Goal: Find specific page/section: Find specific page/section

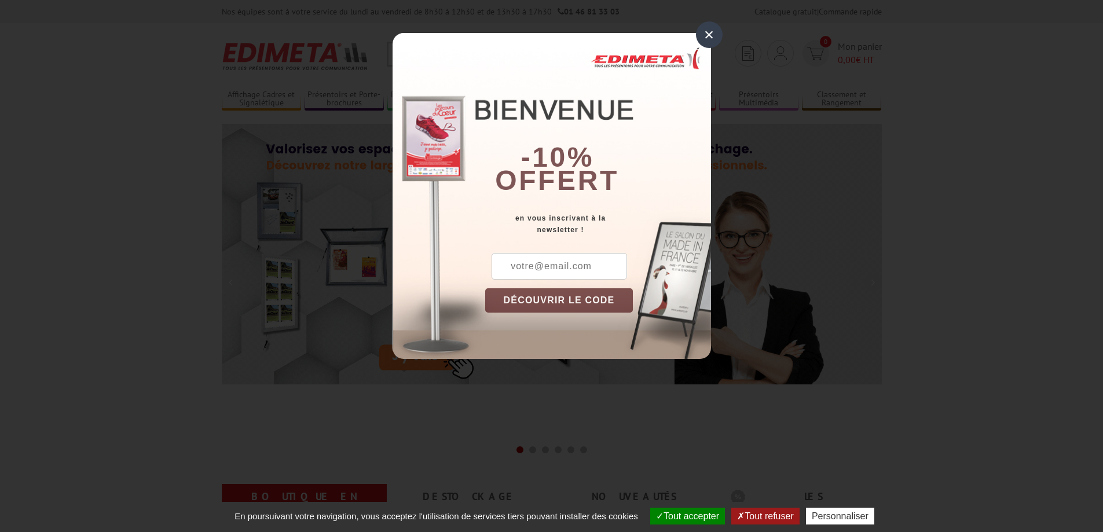
click at [709, 38] on div "×" at bounding box center [709, 34] width 27 height 27
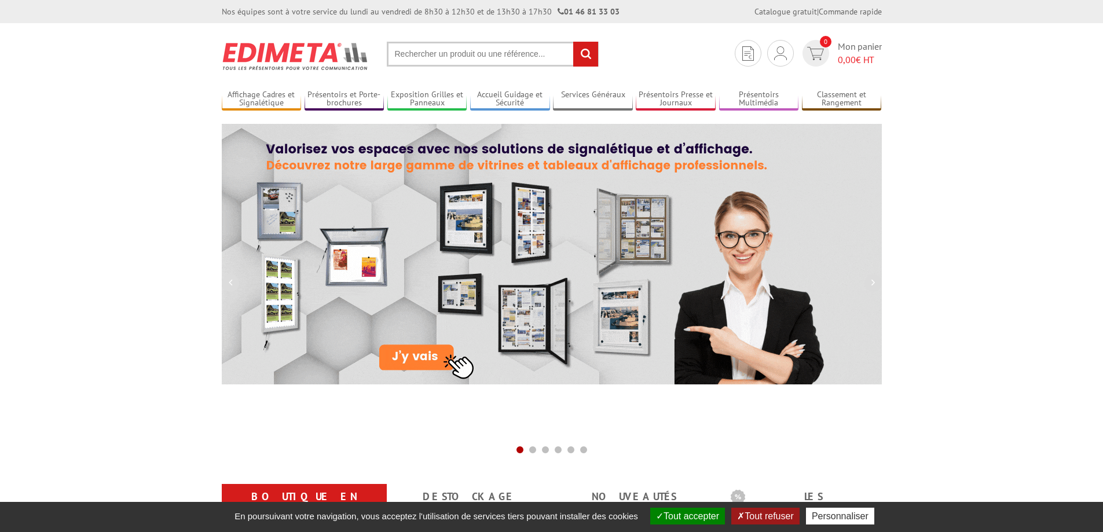
click at [454, 53] on input "text" at bounding box center [493, 54] width 212 height 25
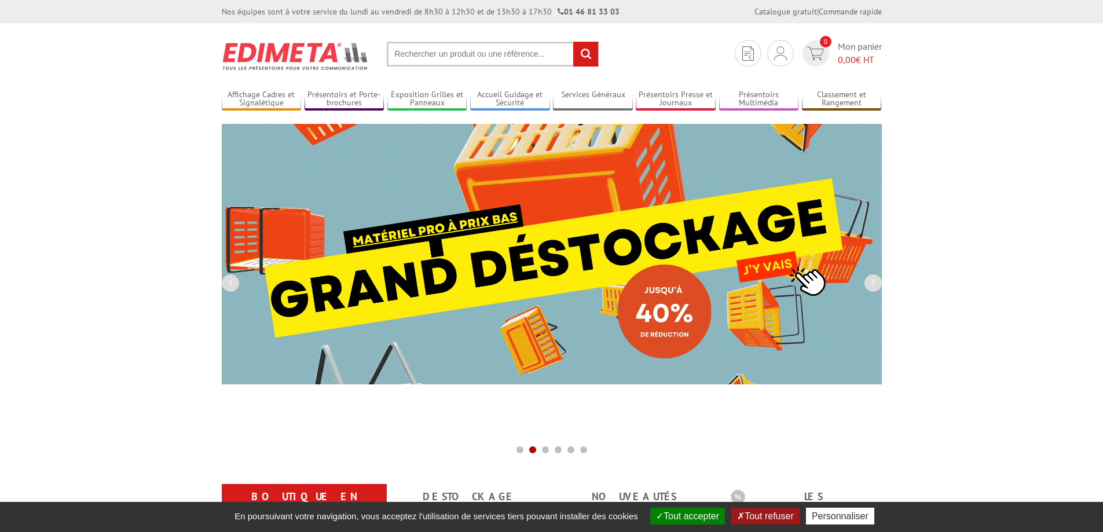
click at [431, 58] on input "text" at bounding box center [493, 54] width 212 height 25
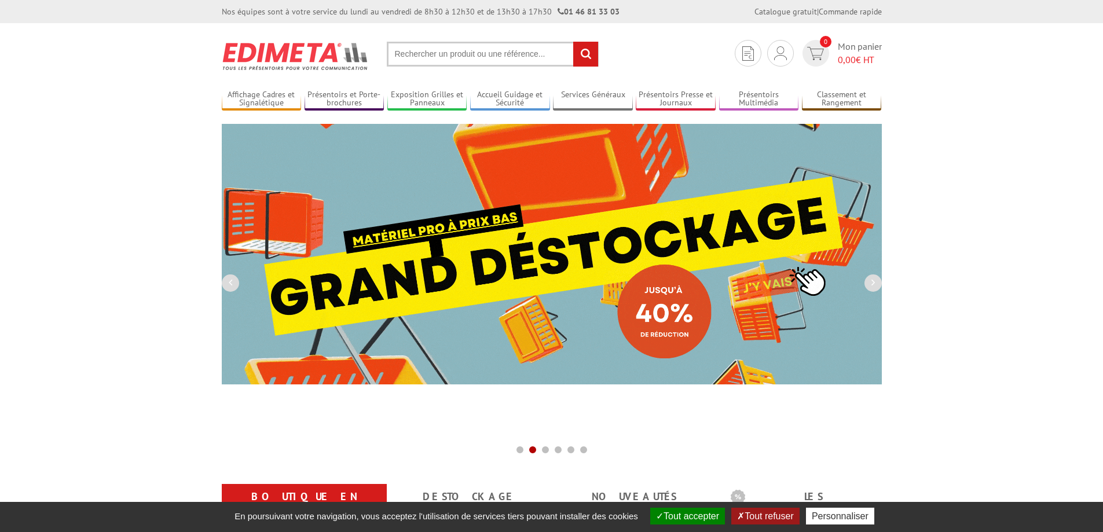
click at [396, 57] on input "text" at bounding box center [493, 54] width 212 height 25
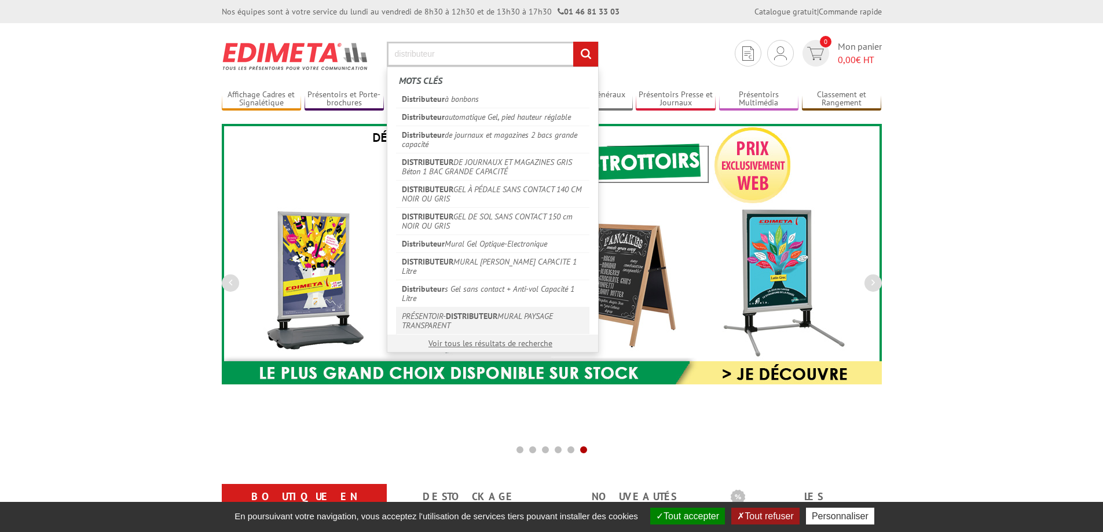
type input "distributeur"
click at [447, 311] on em "DISTRIBUTEUR" at bounding box center [472, 316] width 52 height 10
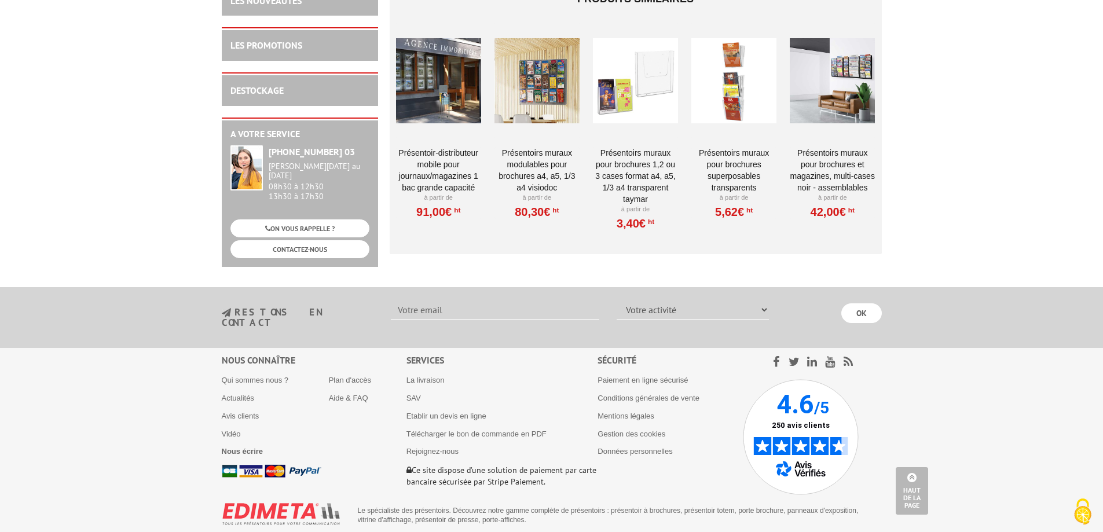
scroll to position [914, 0]
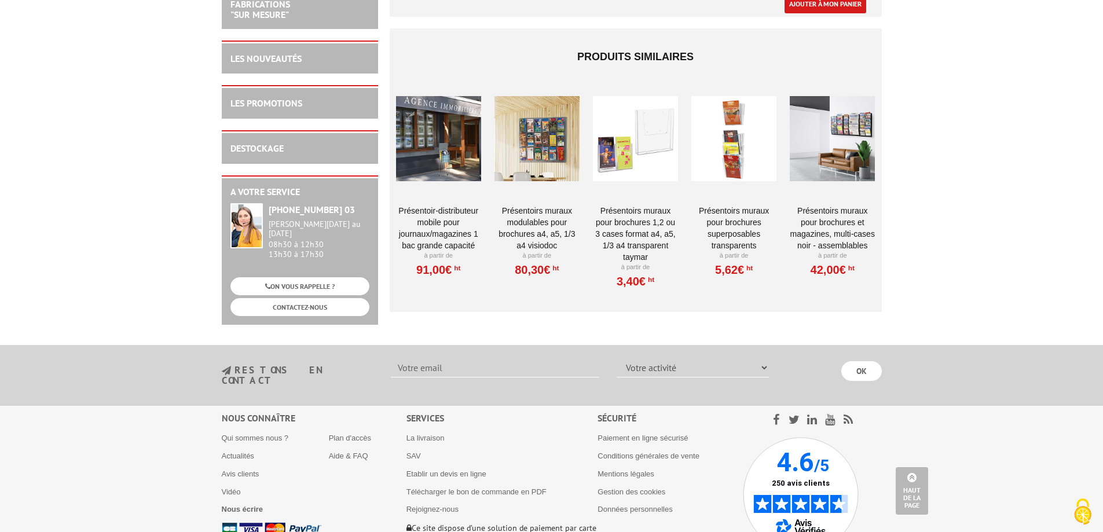
click at [616, 134] on div at bounding box center [635, 139] width 85 height 116
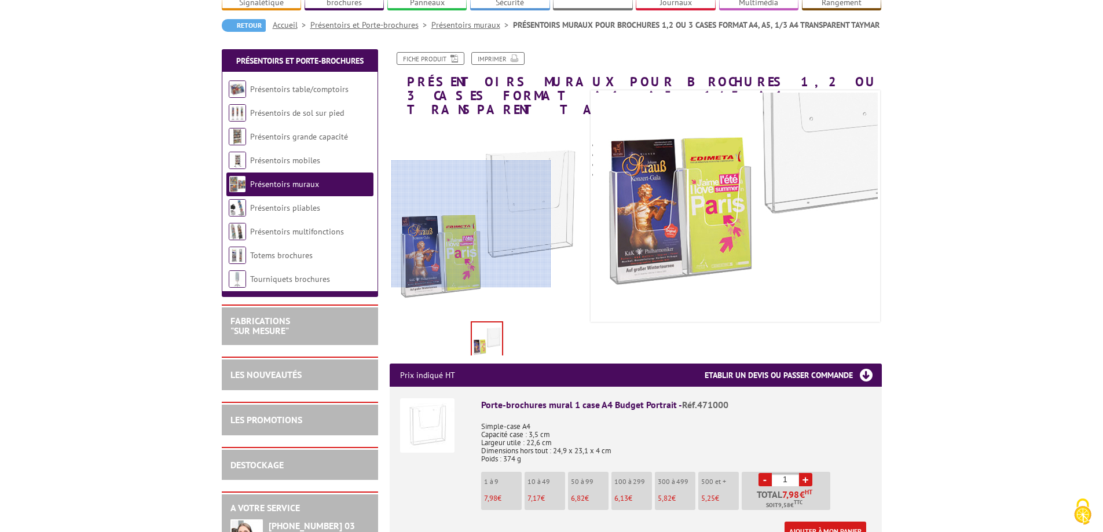
scroll to position [58, 0]
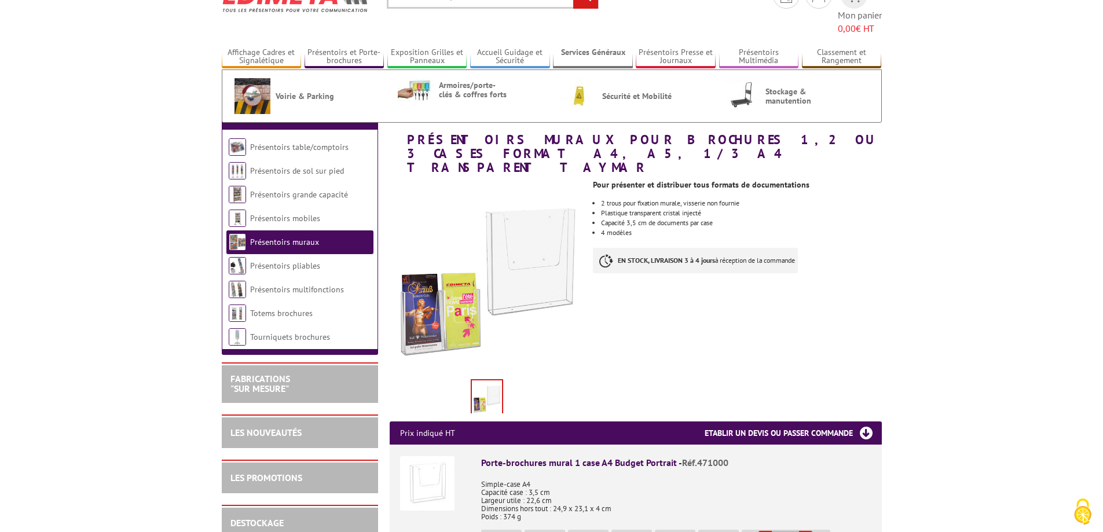
scroll to position [0, 0]
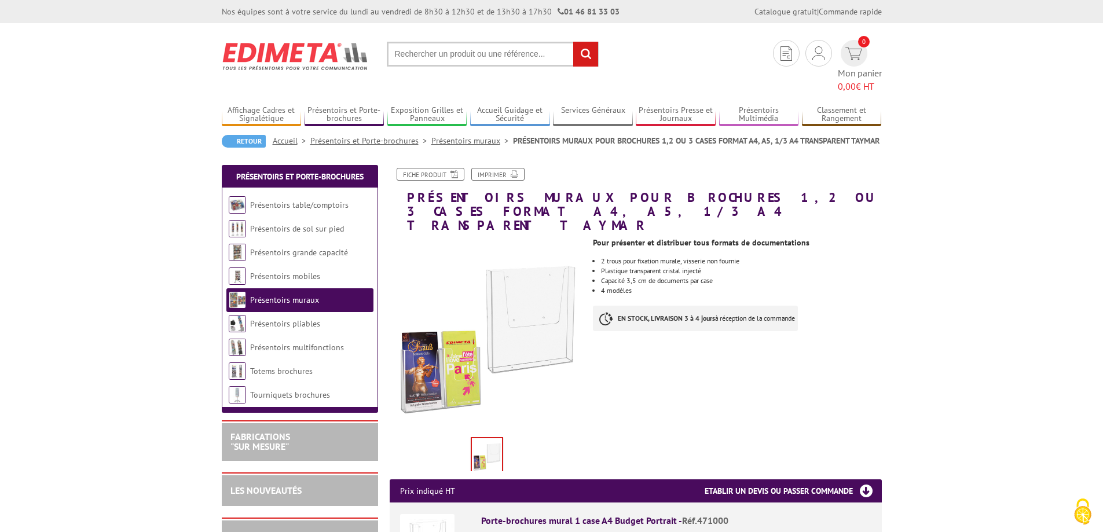
click at [404, 58] on input "text" at bounding box center [493, 54] width 212 height 25
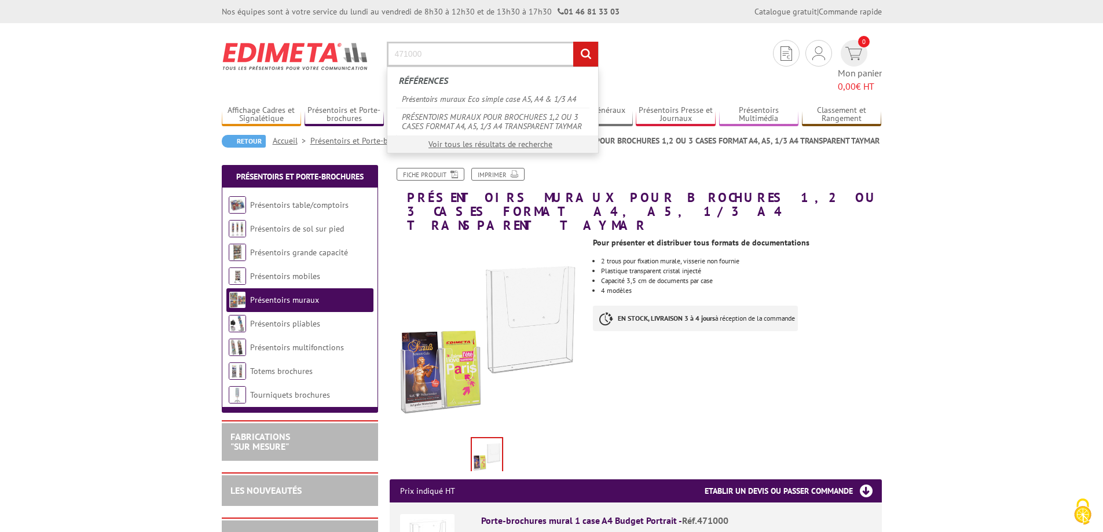
type input "471000"
click at [573, 42] on input "rechercher" at bounding box center [585, 54] width 25 height 25
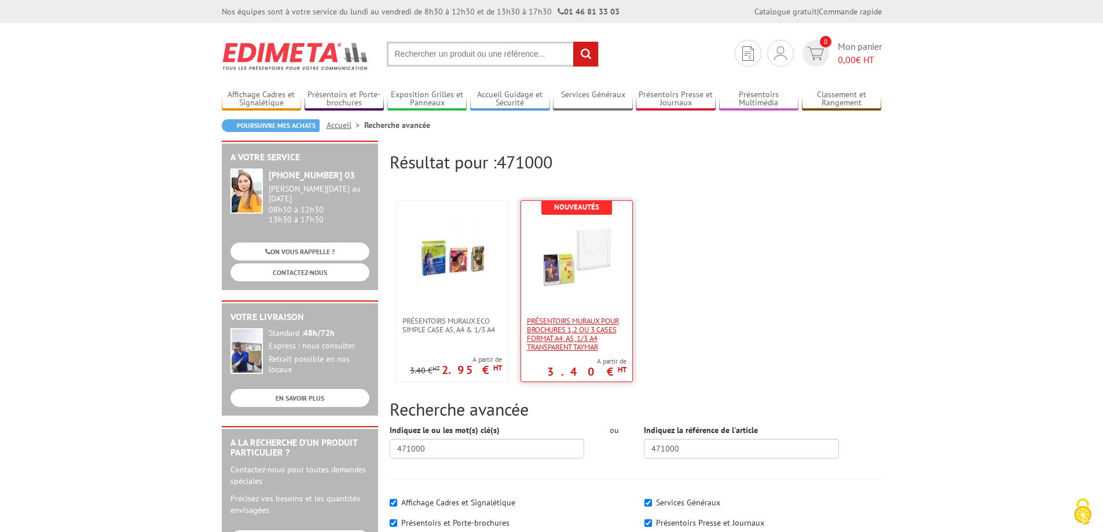
click at [578, 334] on span "PRÉSENTOIRS MURAUX POUR BROCHURES 1,2 OU 3 CASES FORMAT A4, A5, 1/3 A4 TRANSPAR…" at bounding box center [577, 334] width 100 height 35
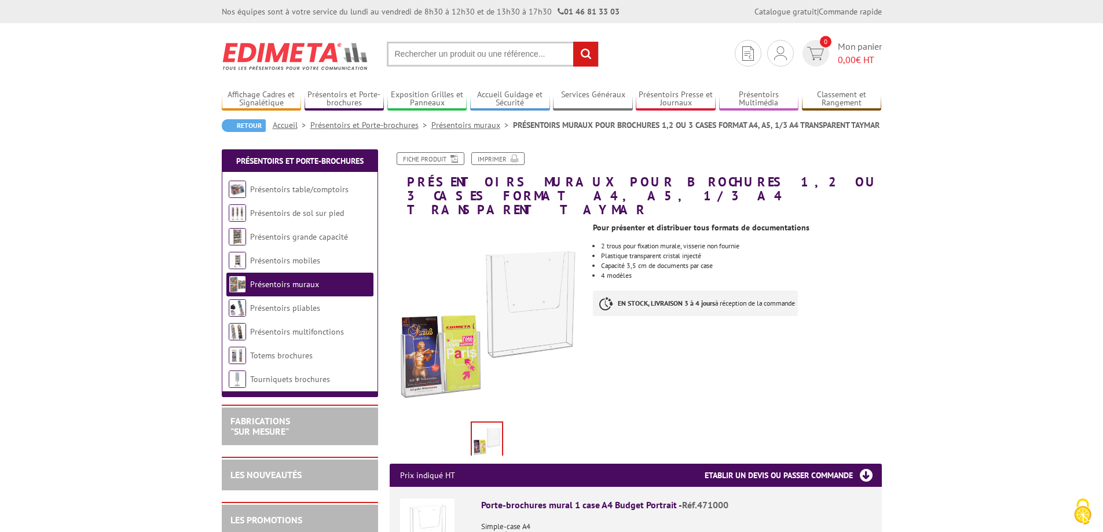
click at [429, 61] on input "text" at bounding box center [493, 54] width 212 height 25
